Goal: Transaction & Acquisition: Purchase product/service

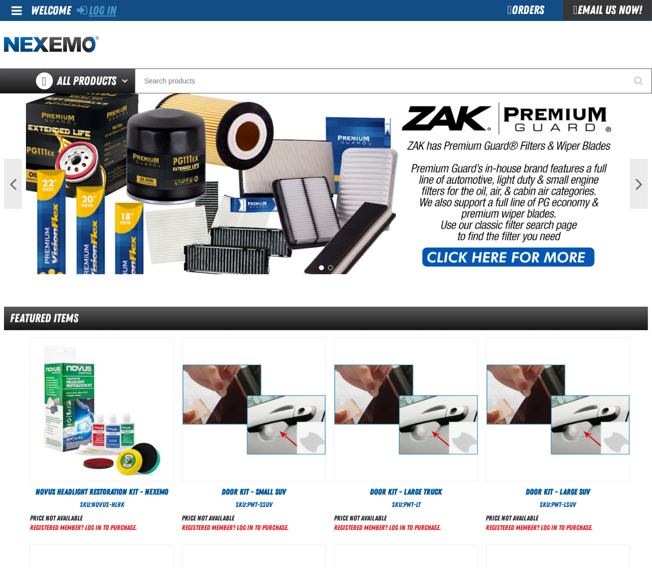
click at [116, 10] on link "Log In" at bounding box center [96, 10] width 39 height 14
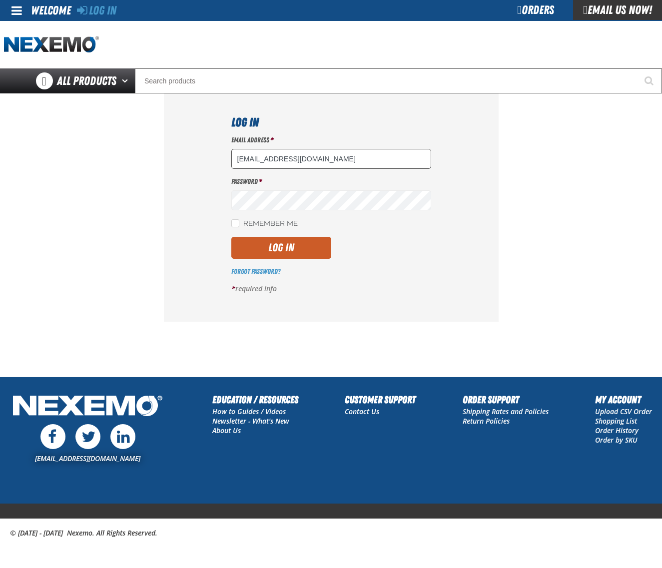
click at [326, 158] on input "dsmith04@vtaig.com" at bounding box center [331, 159] width 200 height 20
type input "dloerzel@vtaig.com"
click at [293, 245] on button "Log In" at bounding box center [281, 248] width 100 height 22
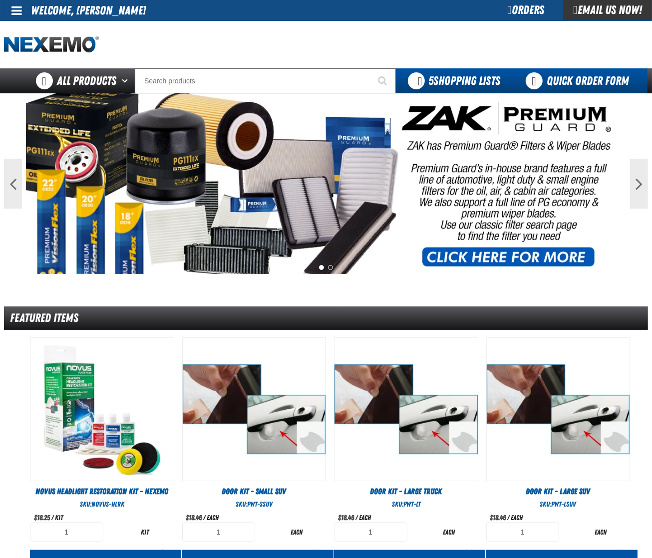
click at [573, 76] on link "Quick Order Form" at bounding box center [579, 80] width 135 height 25
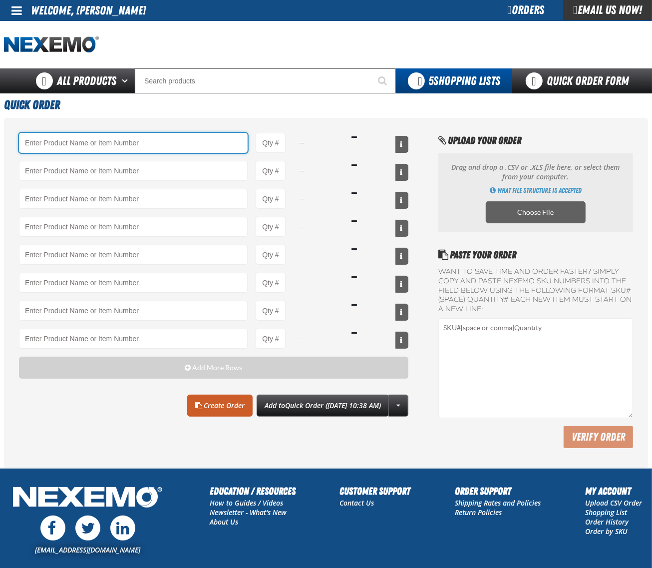
click at [106, 151] on input "Product" at bounding box center [133, 143] width 229 height 20
paste input "AC150"
type input "AC150 - Evaporator Core Cleaner - ZAK Products"
type input "1"
select select "can"
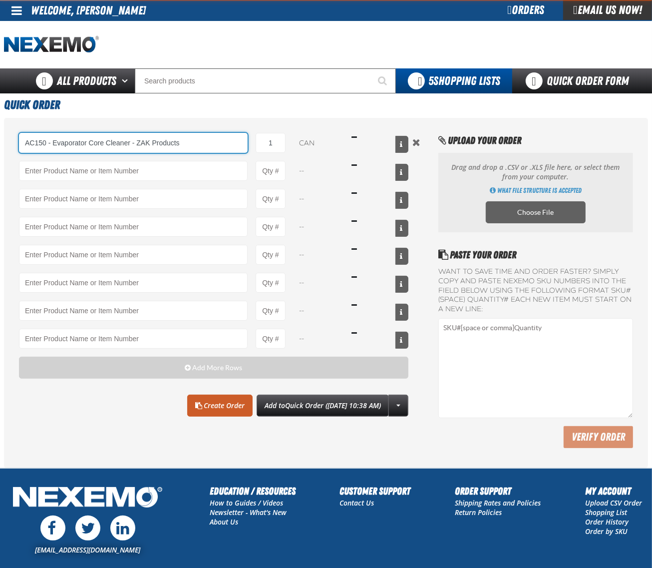
type input "AC150 - Evaporator Core Cleaner - ZAK Products"
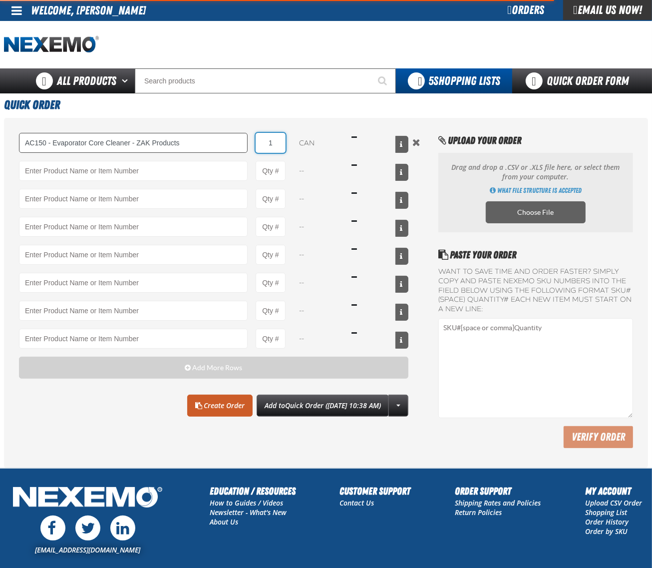
type input "4"
type input "AC150 - Evaporator Core Cleaner - ZAK Products"
type input "48"
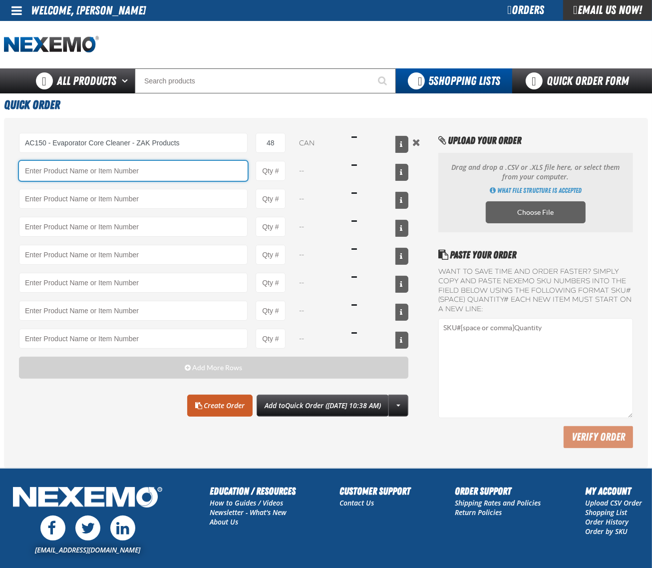
click at [65, 173] on input "Product" at bounding box center [133, 171] width 229 height 20
paste input "B304"
type input "B304 - Battery Service Kit - Cleaner &amp; Protector with Anti-Corrosion Pads -…"
type input "1"
select select "kit"
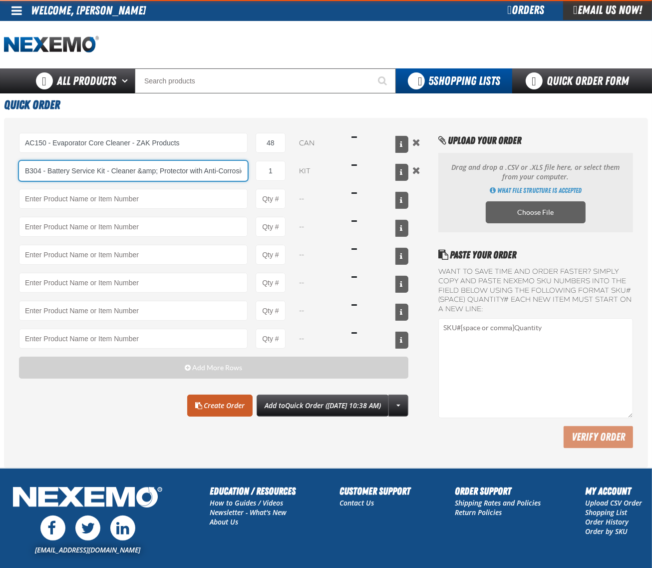
type input "B304 - Battery Service Kit - Cleaner &amp; Protector with Anti-Corrosion Pads -…"
type input "24"
type input "B304 - Battery Service Kit - Cleaner &amp; Protector with Anti-Corrosion Pads -…"
type input "24"
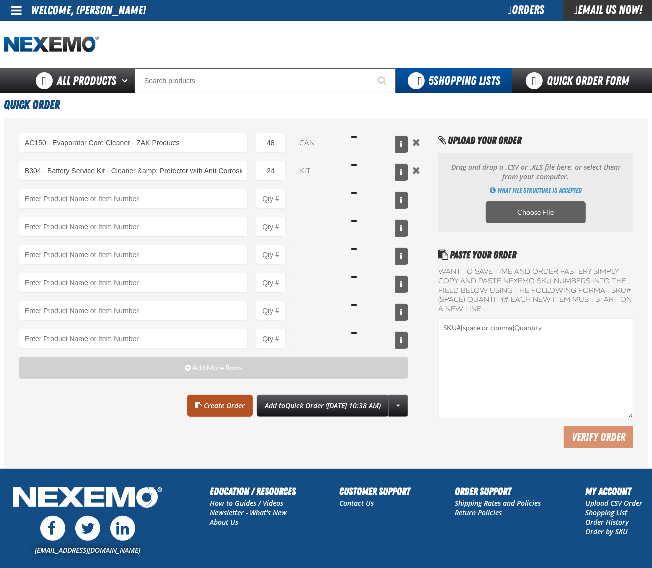
click at [187, 405] on link "Create Order" at bounding box center [219, 405] width 65 height 22
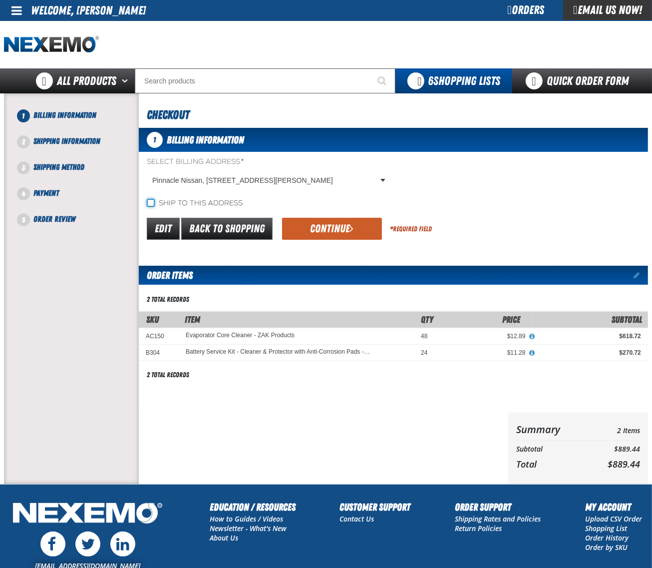
click at [150, 199] on input "Ship to this address" at bounding box center [151, 203] width 8 height 8
checkbox input "true"
click at [326, 225] on button "Continue" at bounding box center [332, 229] width 100 height 22
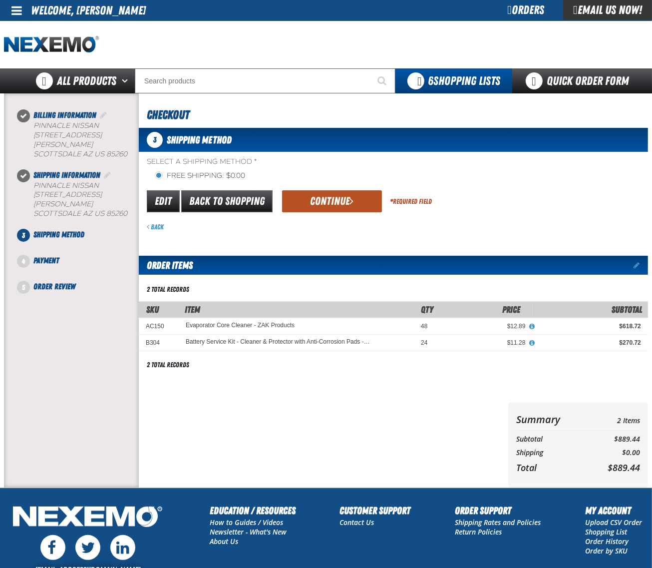
click at [336, 201] on button "Continue" at bounding box center [332, 201] width 100 height 22
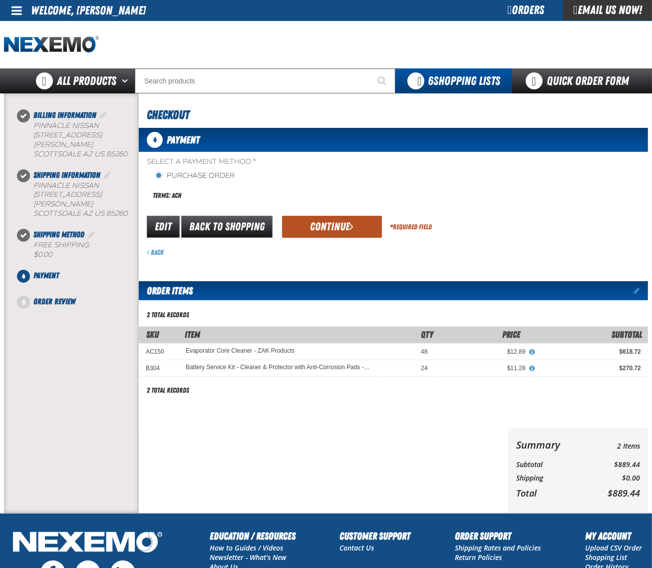
click at [335, 234] on button "Continue" at bounding box center [332, 227] width 100 height 22
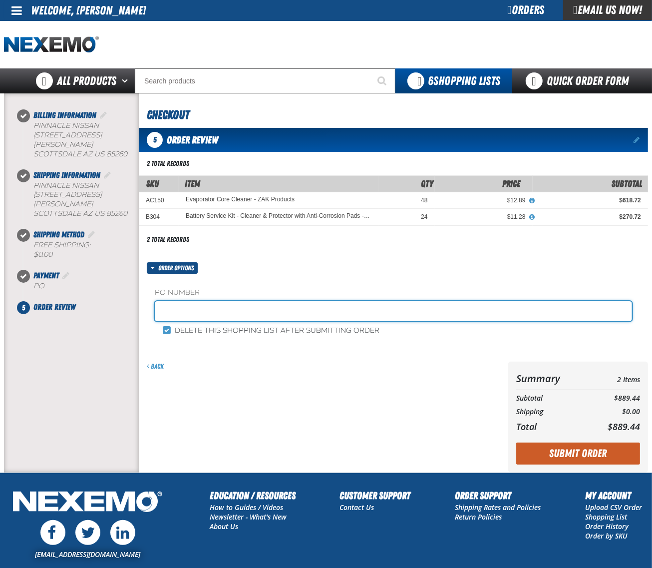
click at [220, 313] on input "text" at bounding box center [393, 311] width 477 height 20
type input "1003CHEM"
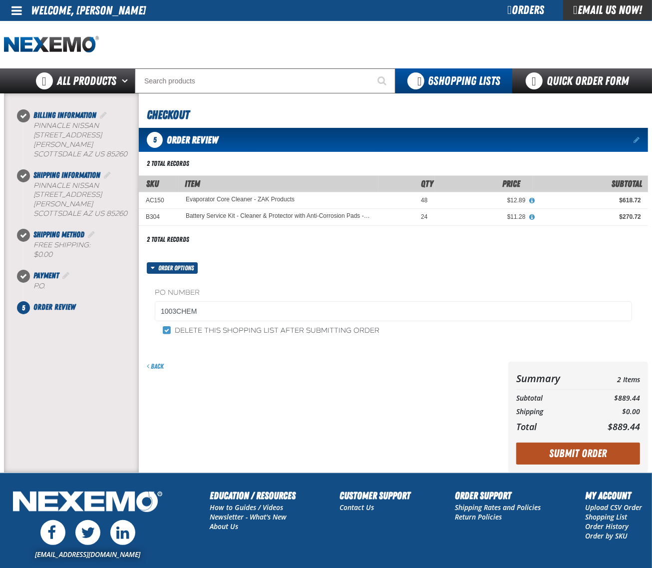
click at [563, 455] on button "Submit Order" at bounding box center [578, 453] width 124 height 22
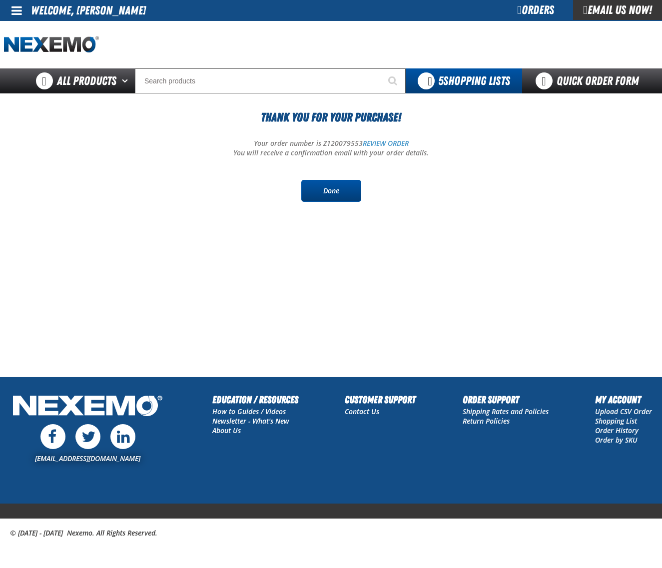
click at [333, 188] on link "Done" at bounding box center [331, 191] width 60 height 22
